Goal: Task Accomplishment & Management: Use online tool/utility

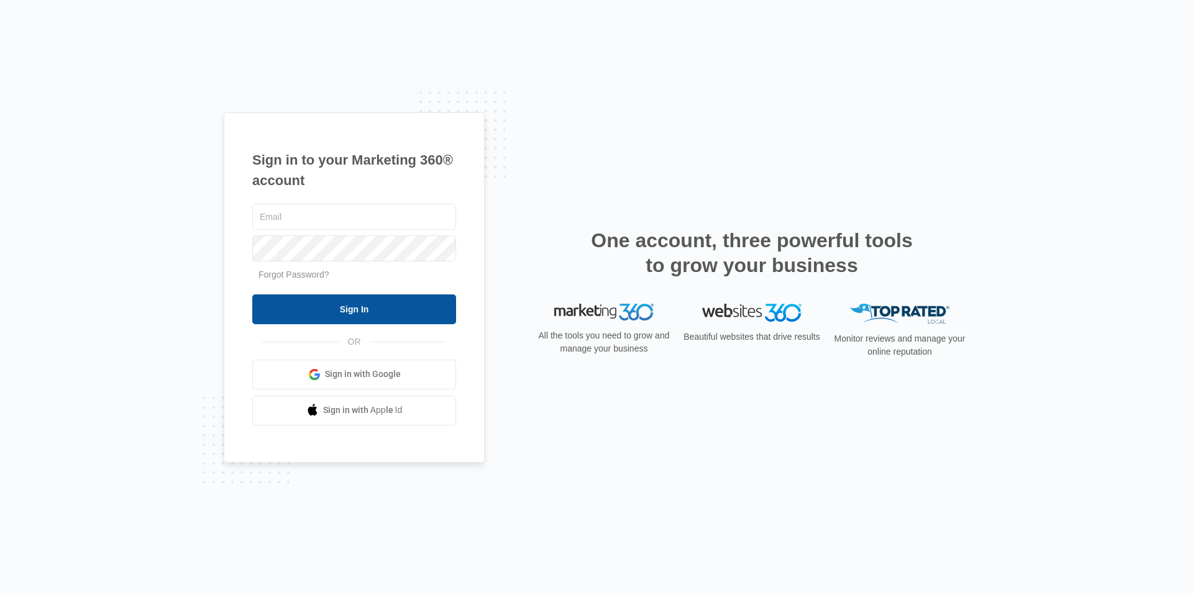
type input "[EMAIL_ADDRESS][DOMAIN_NAME]"
click at [370, 306] on input "Sign In" at bounding box center [354, 310] width 204 height 30
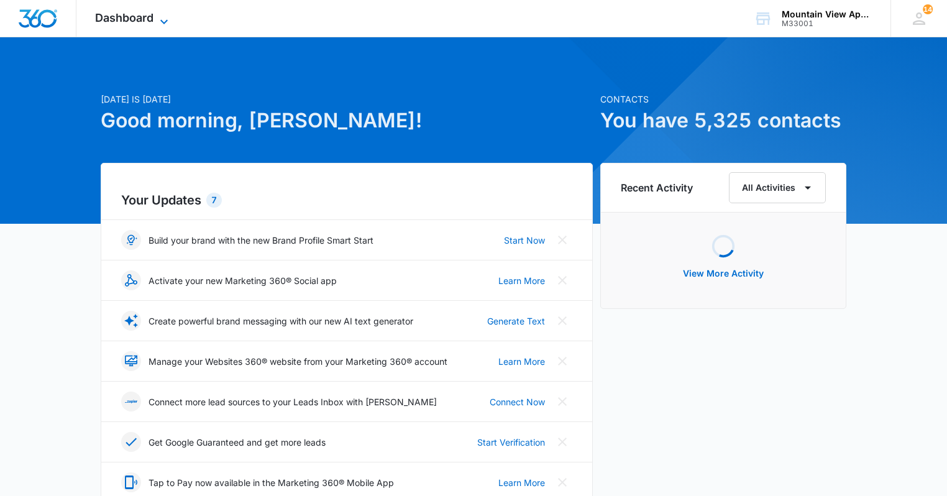
click at [117, 22] on span "Dashboard" at bounding box center [124, 17] width 58 height 13
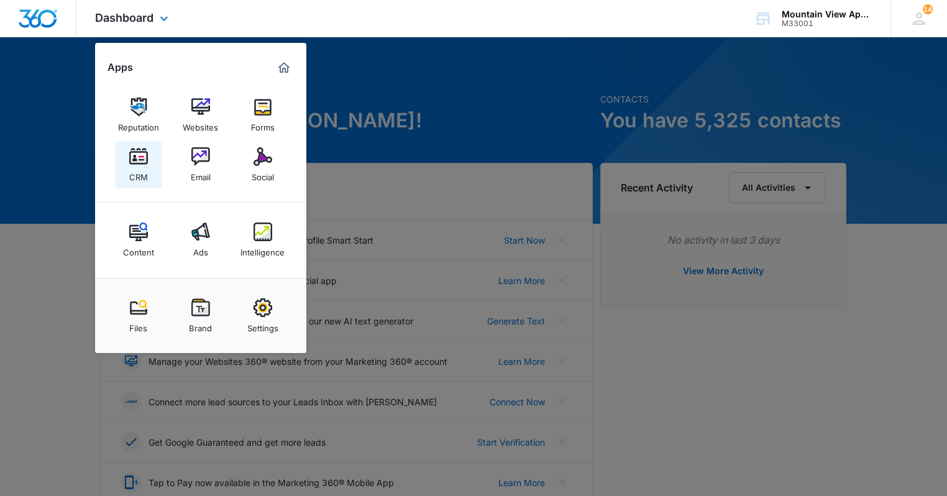
click at [139, 158] on img at bounding box center [138, 156] width 19 height 19
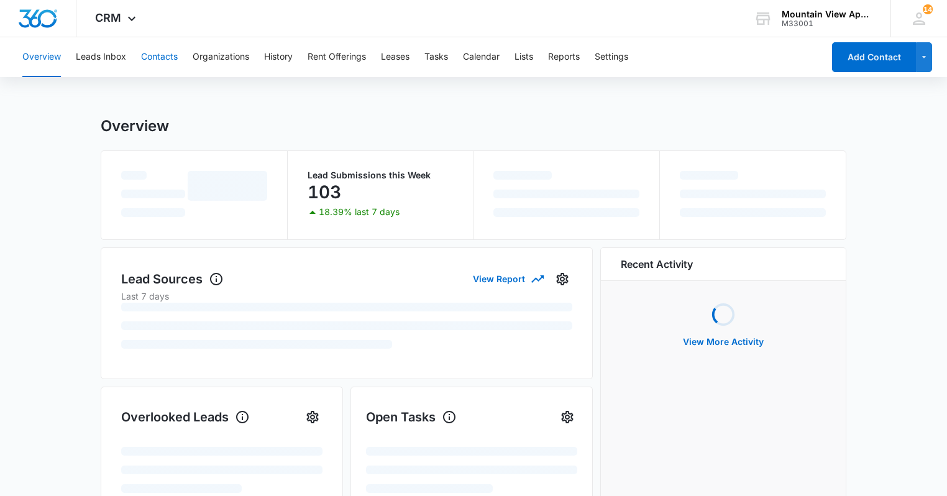
click at [162, 53] on button "Contacts" at bounding box center [159, 57] width 37 height 40
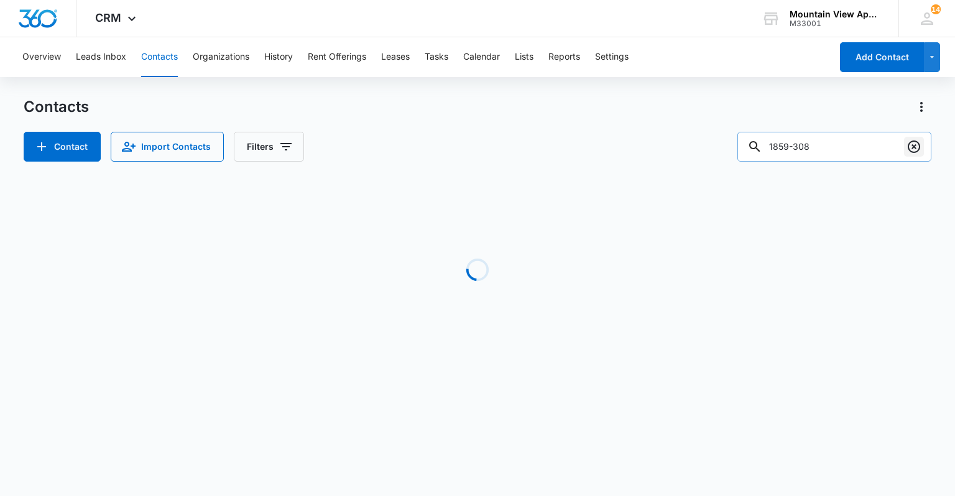
click at [909, 145] on icon "Clear" at bounding box center [913, 146] width 15 height 15
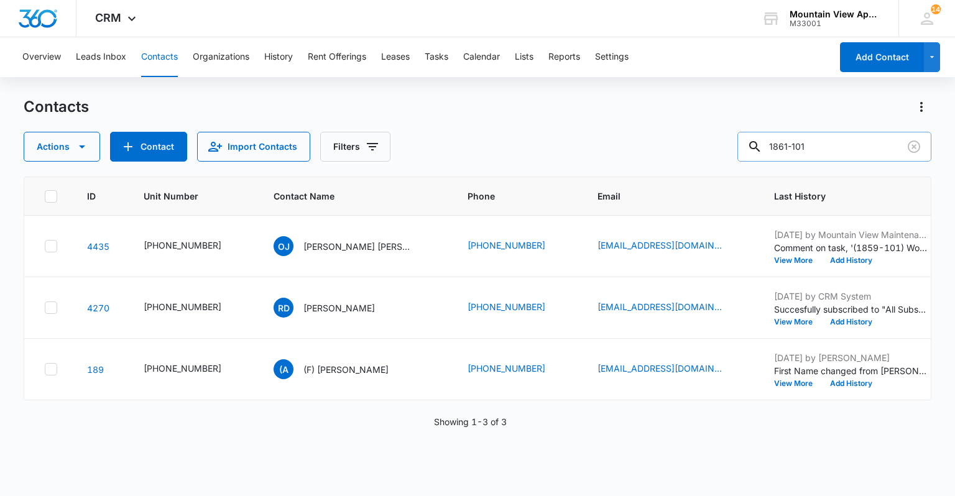
click at [855, 147] on input "1861-101" at bounding box center [834, 147] width 194 height 30
type input "1861-102"
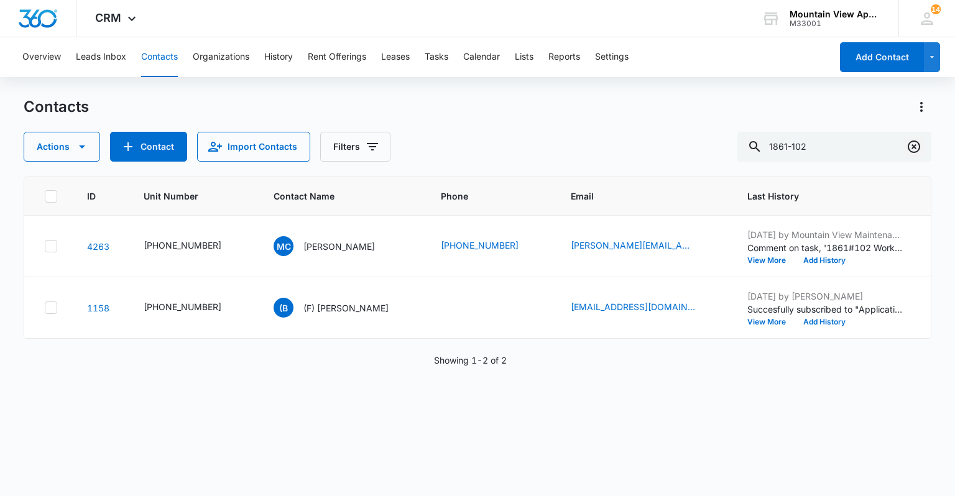
click at [916, 149] on icon "Clear" at bounding box center [913, 146] width 15 height 15
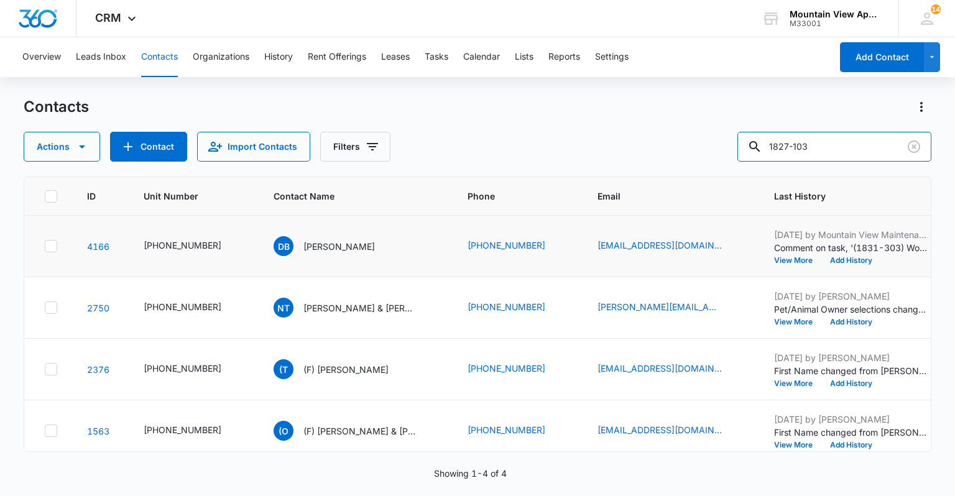
type input "1827-103"
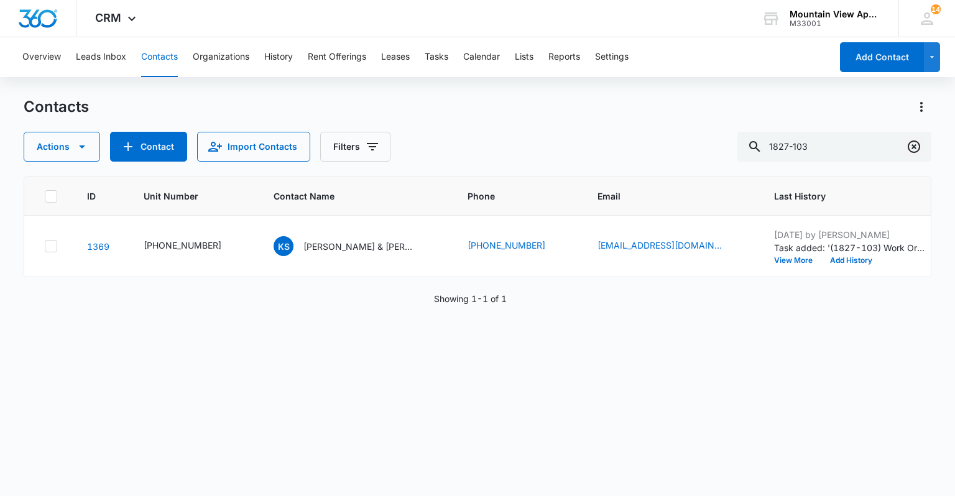
click at [912, 142] on icon "Clear" at bounding box center [913, 146] width 15 height 15
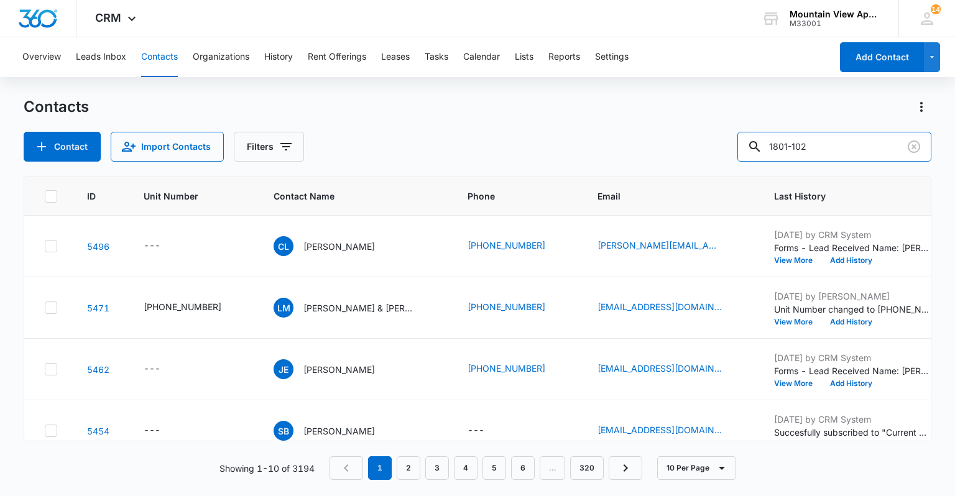
type input "1801-102"
